Goal: Transaction & Acquisition: Book appointment/travel/reservation

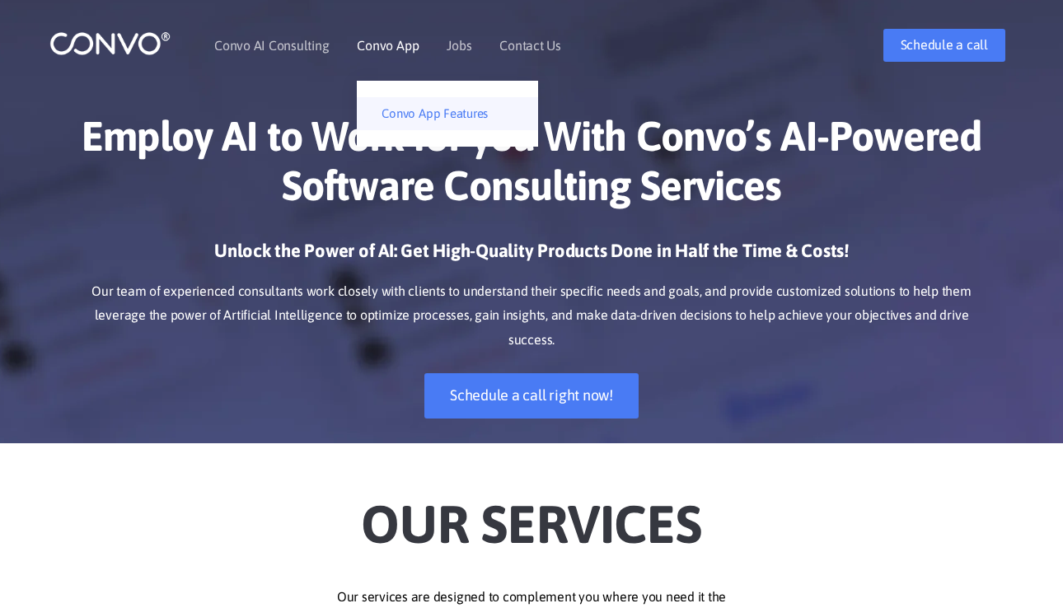
click at [432, 117] on link "Convo App Features" at bounding box center [447, 113] width 181 height 33
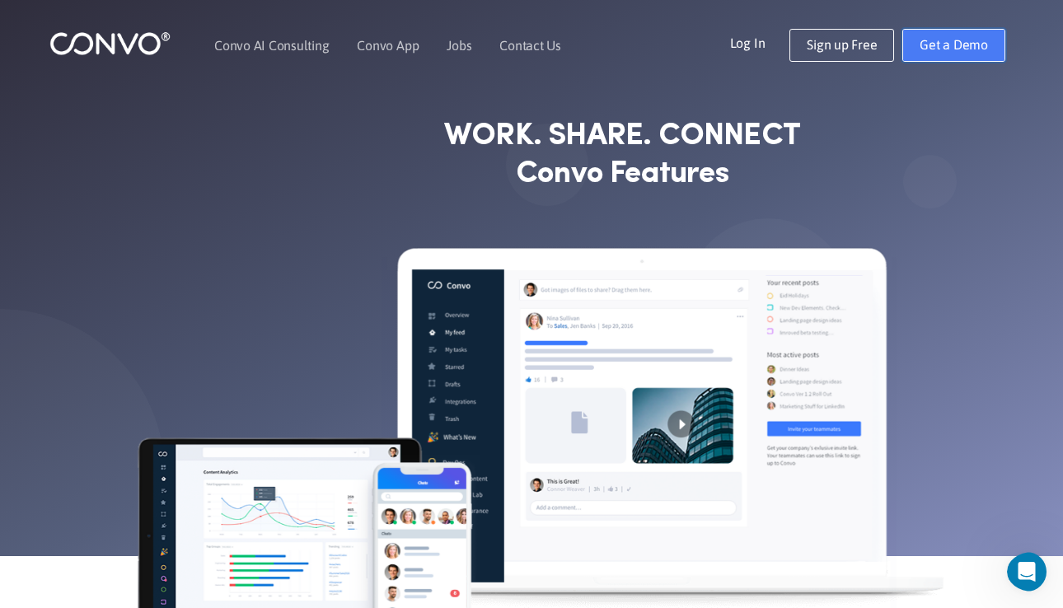
click at [968, 39] on link "Get a Demo" at bounding box center [953, 45] width 103 height 33
